Goal: Navigation & Orientation: Find specific page/section

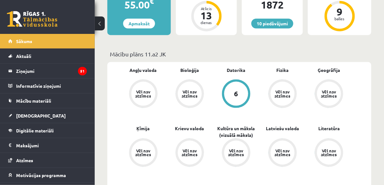
scroll to position [152, 0]
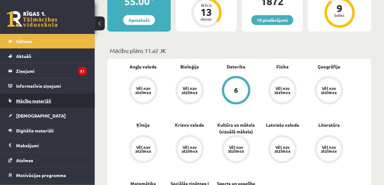
click at [61, 97] on link "Mācību materiāli" at bounding box center [47, 100] width 79 height 15
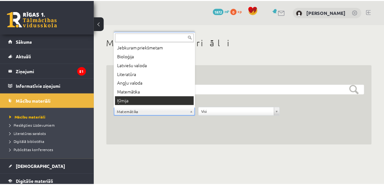
scroll to position [8, 0]
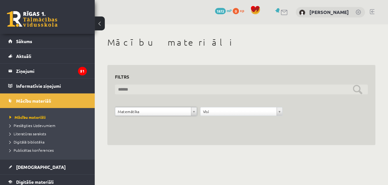
click at [359, 89] on input "text" at bounding box center [241, 89] width 253 height 10
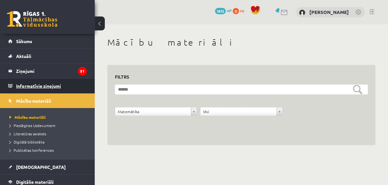
click at [65, 83] on legend "Informatīvie ziņojumi 0" at bounding box center [51, 85] width 71 height 15
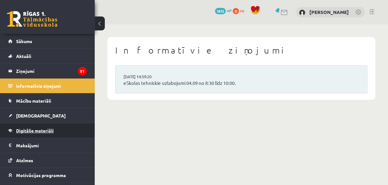
click at [43, 130] on span "Digitālie materiāli" at bounding box center [35, 130] width 38 height 6
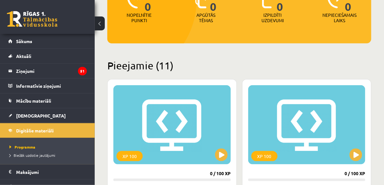
scroll to position [117, 0]
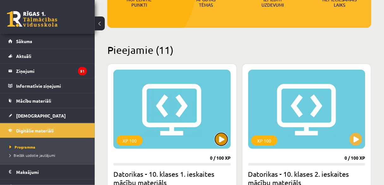
click at [224, 136] on button at bounding box center [221, 139] width 13 height 13
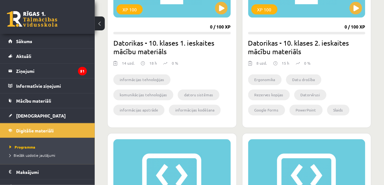
scroll to position [246, 0]
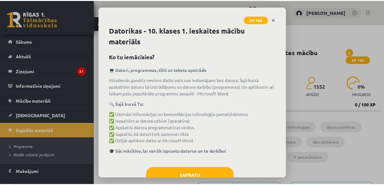
scroll to position [20, 0]
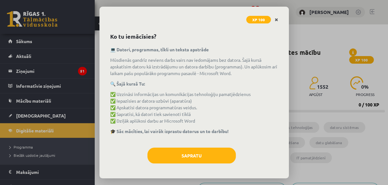
click at [277, 20] on icon "Close" at bounding box center [276, 20] width 3 height 4
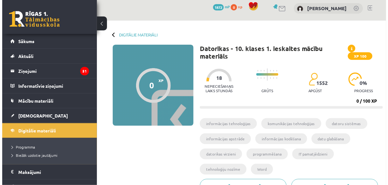
scroll to position [0, 0]
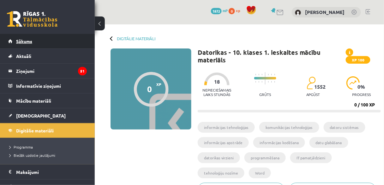
click at [25, 41] on span "Sākums" at bounding box center [24, 41] width 16 height 6
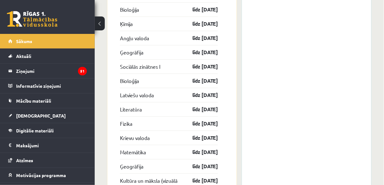
scroll to position [1095, 0]
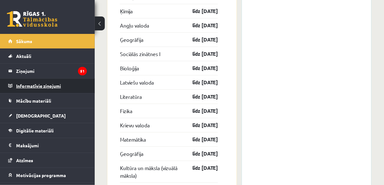
click at [54, 84] on legend "Informatīvie ziņojumi 0" at bounding box center [51, 85] width 71 height 15
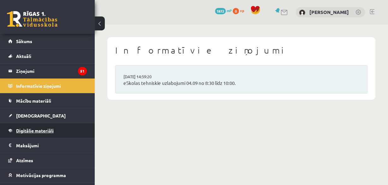
click at [35, 128] on span "Digitālie materiāli" at bounding box center [35, 130] width 38 height 6
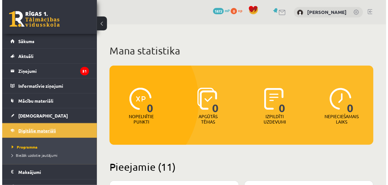
scroll to position [52, 0]
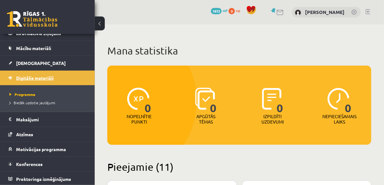
click at [46, 127] on link "Atzīmes" at bounding box center [47, 134] width 79 height 15
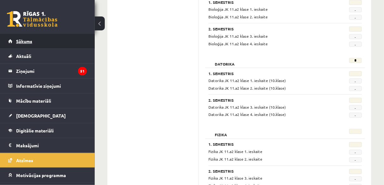
click at [53, 44] on link "Sākums" at bounding box center [47, 41] width 79 height 15
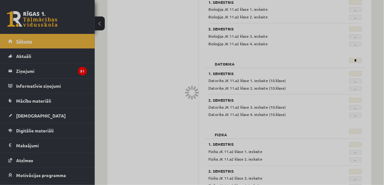
click at [53, 44] on div at bounding box center [192, 92] width 384 height 185
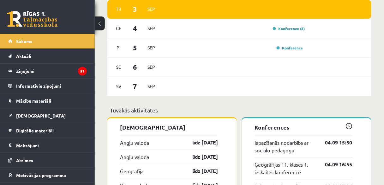
scroll to position [471, 0]
click at [297, 29] on link "Konference (3)" at bounding box center [289, 28] width 32 height 5
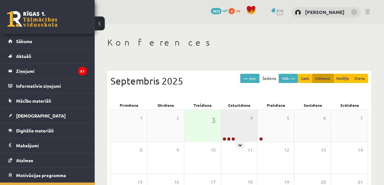
click at [248, 119] on div "4" at bounding box center [239, 126] width 36 height 32
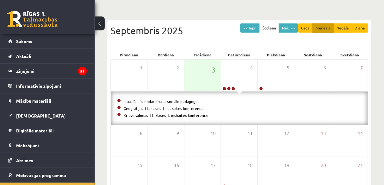
scroll to position [51, 0]
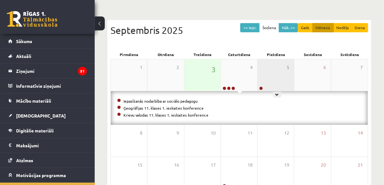
click at [274, 75] on div "5" at bounding box center [276, 75] width 36 height 32
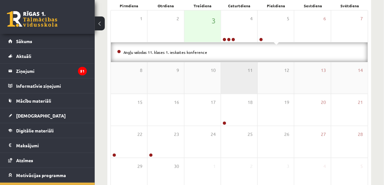
scroll to position [101, 0]
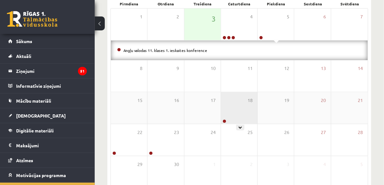
click at [241, 116] on div "18" at bounding box center [239, 108] width 36 height 32
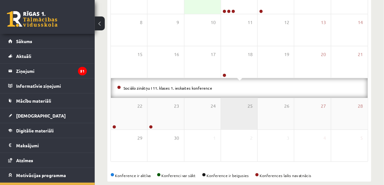
scroll to position [137, 0]
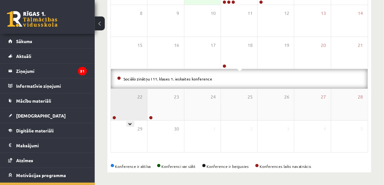
click at [130, 107] on div "22" at bounding box center [129, 105] width 36 height 32
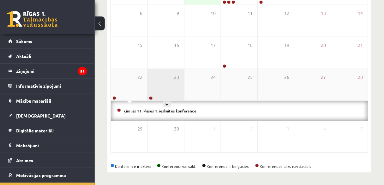
click at [168, 72] on div "23" at bounding box center [166, 85] width 36 height 32
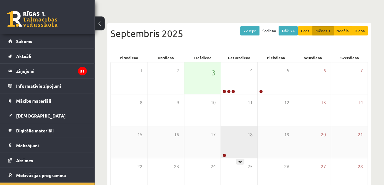
scroll to position [40, 0]
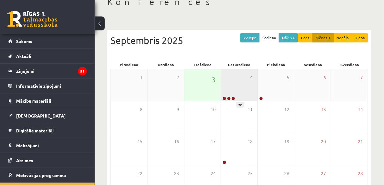
click at [238, 85] on div "4" at bounding box center [239, 85] width 36 height 32
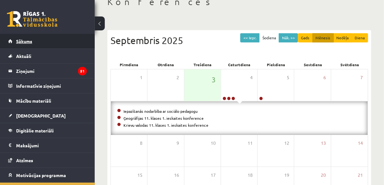
click at [75, 37] on link "Sākums" at bounding box center [47, 41] width 79 height 15
